Goal: Navigation & Orientation: Go to known website

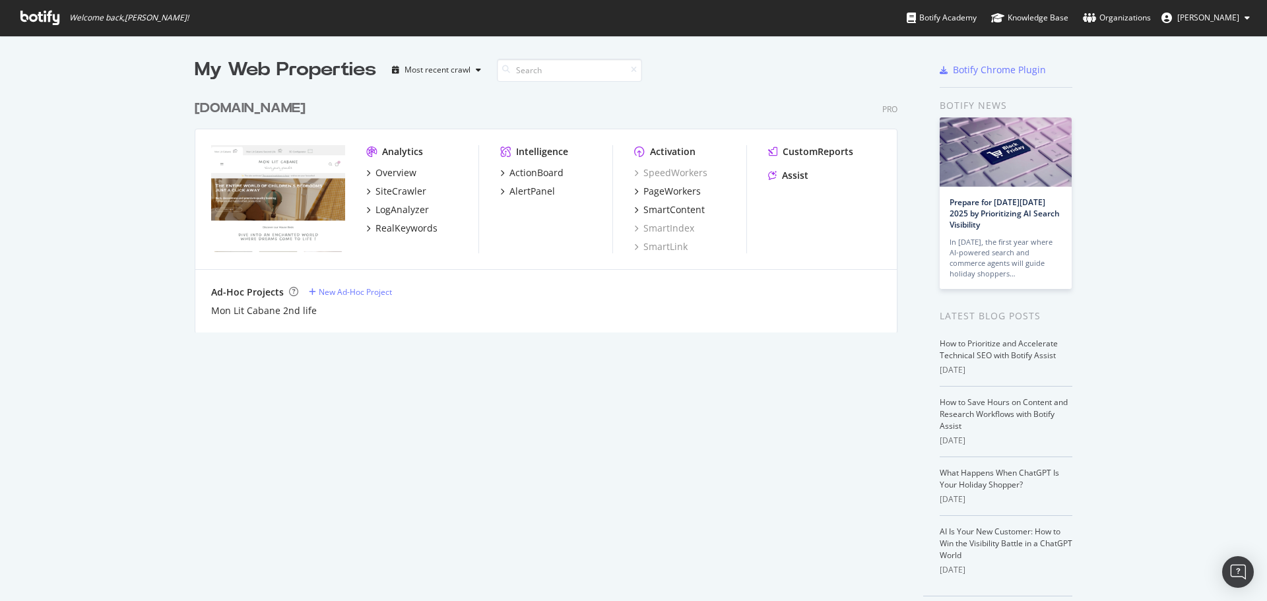
scroll to position [591, 1247]
click at [236, 114] on div "[DOMAIN_NAME]" at bounding box center [250, 108] width 111 height 19
